Goal: Find specific page/section: Find specific page/section

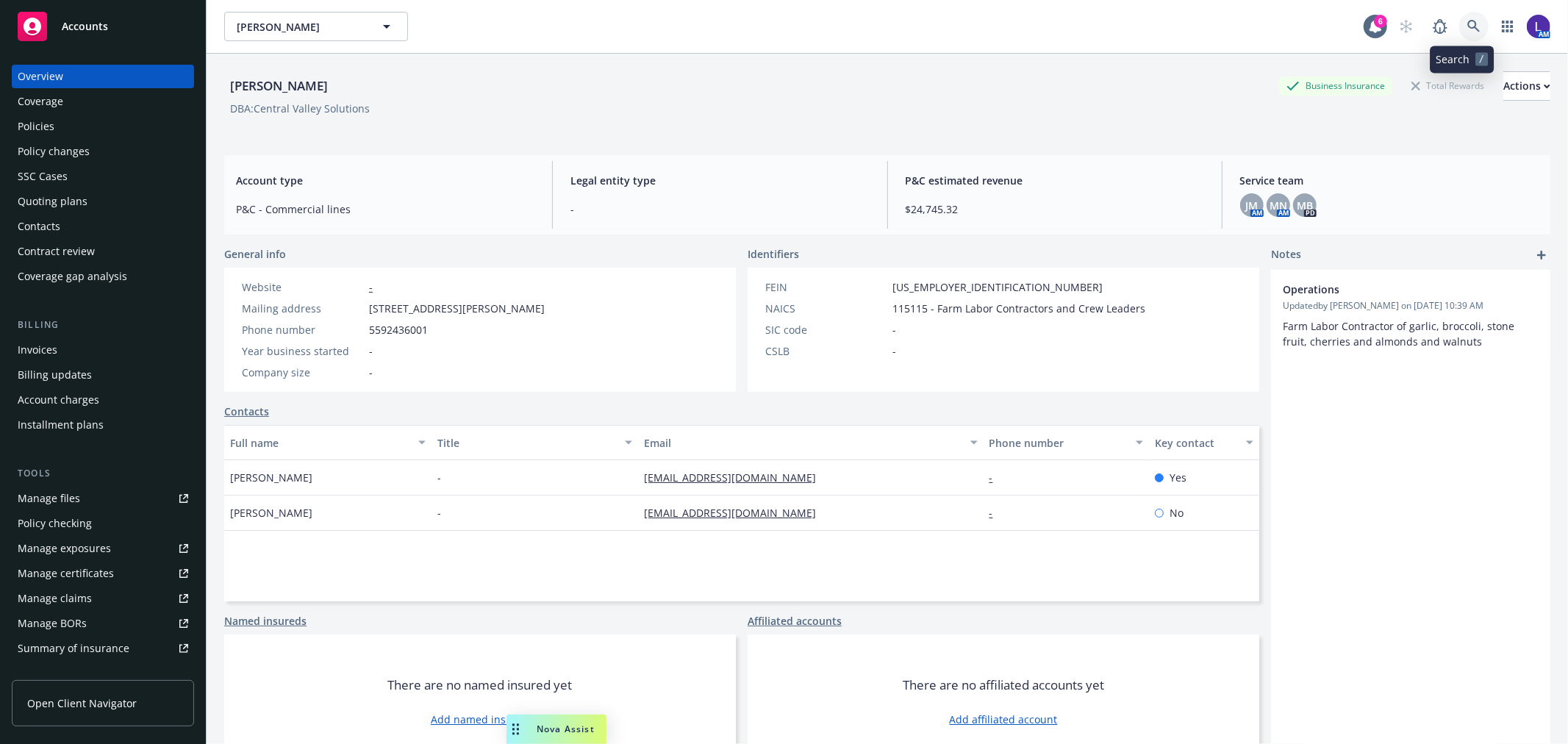
click at [1467, 20] on icon at bounding box center [1474, 26] width 13 height 13
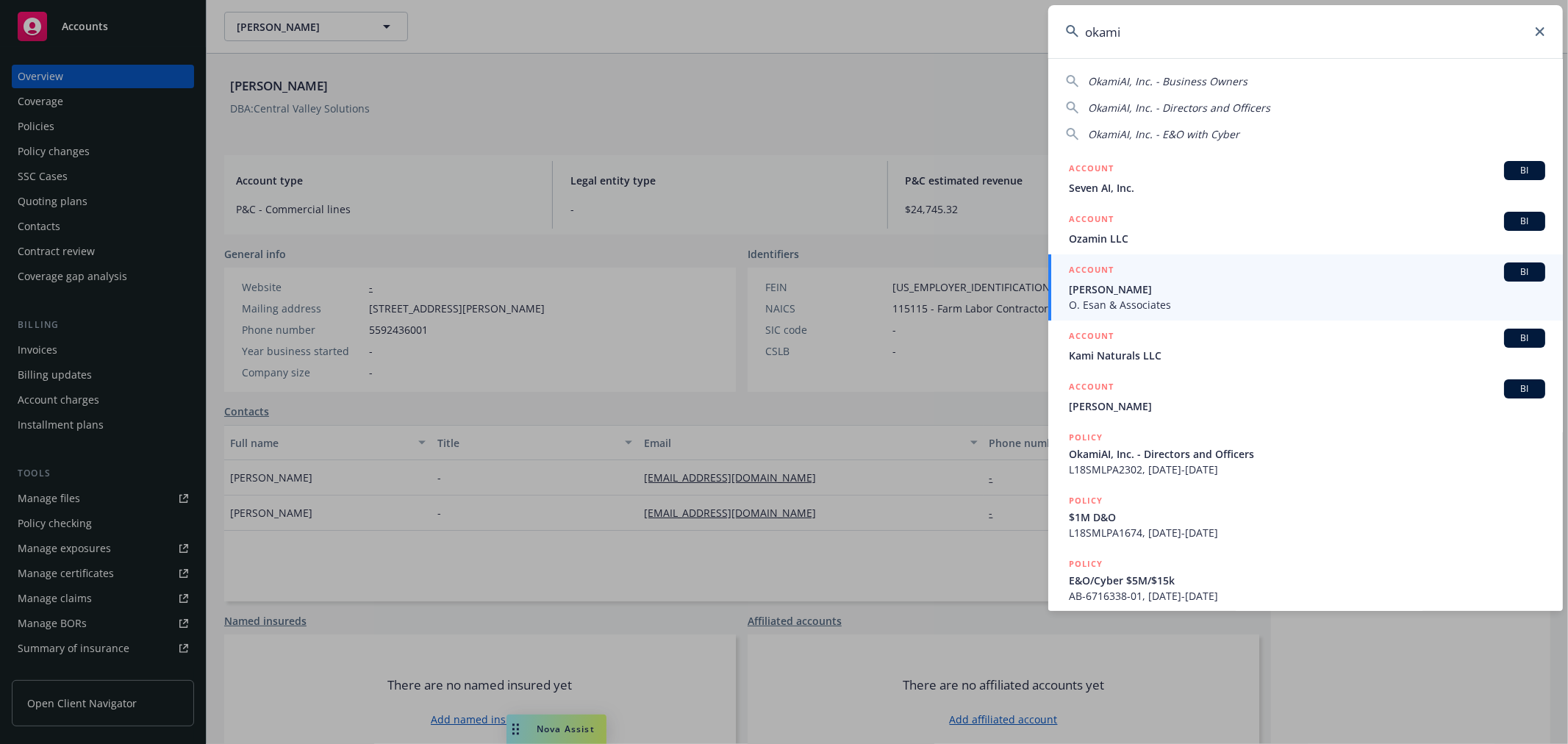
drag, startPoint x: 1141, startPoint y: 28, endPoint x: 1011, endPoint y: 16, distance: 130.6
click at [1011, 16] on div "okami OkamiAI, Inc. - Business Owners OkamiAI, Inc. - Directors and Officers Ok…" at bounding box center [784, 372] width 1568 height 744
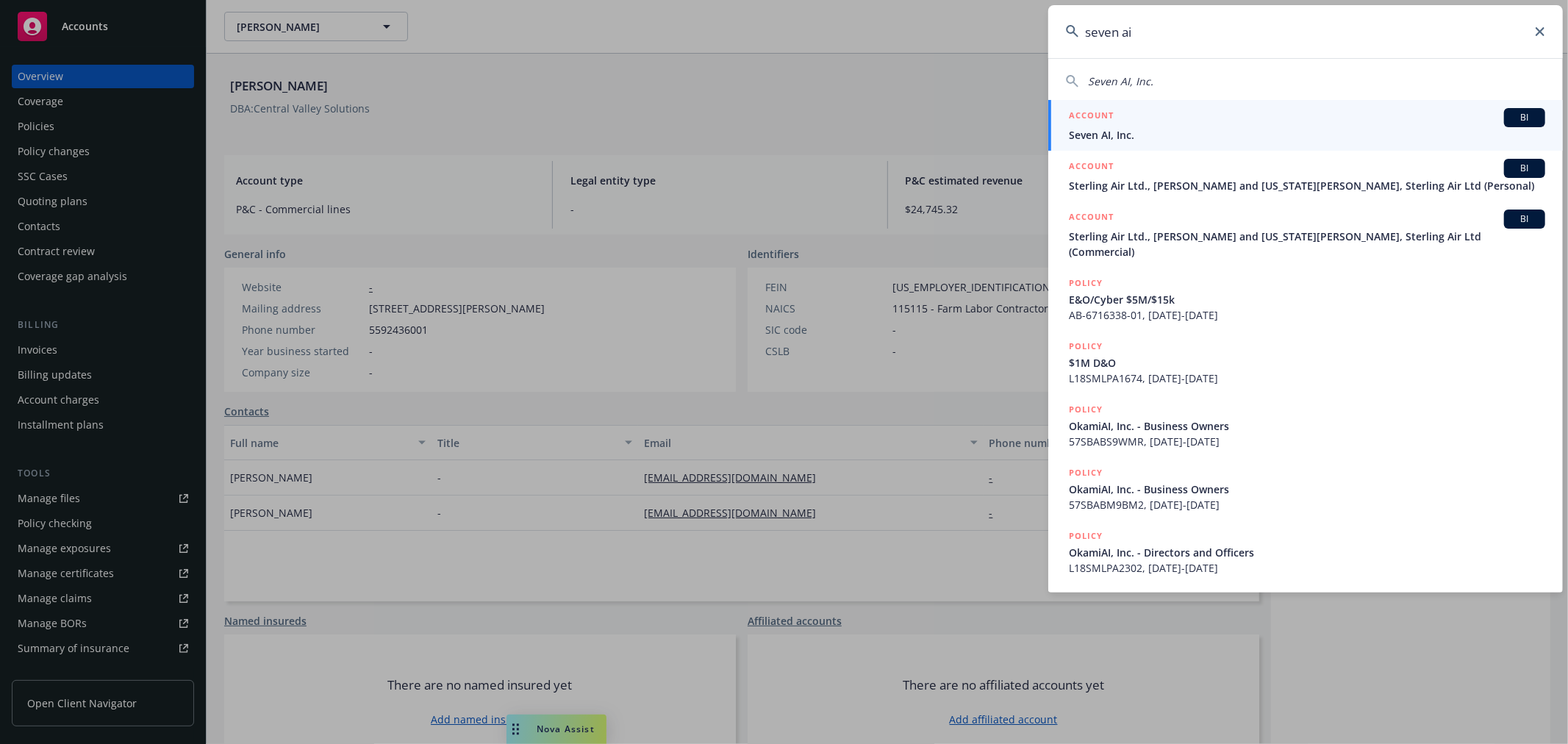
type input "seven ai"
click at [1137, 130] on span "Seven AI, Inc." at bounding box center [1307, 134] width 476 height 15
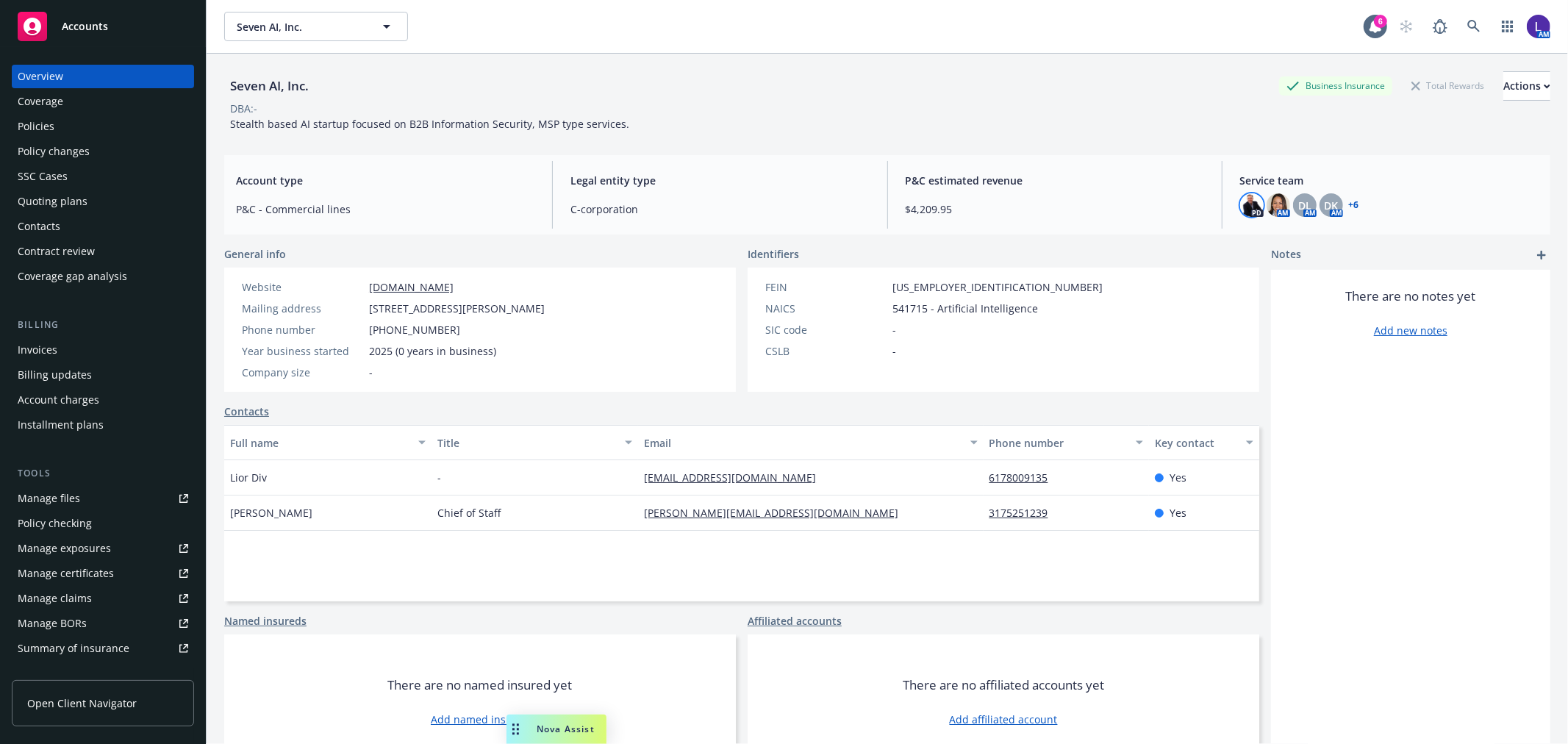
click at [1241, 206] on img at bounding box center [1251, 204] width 24 height 24
